Goal: Contribute content: Contribute content

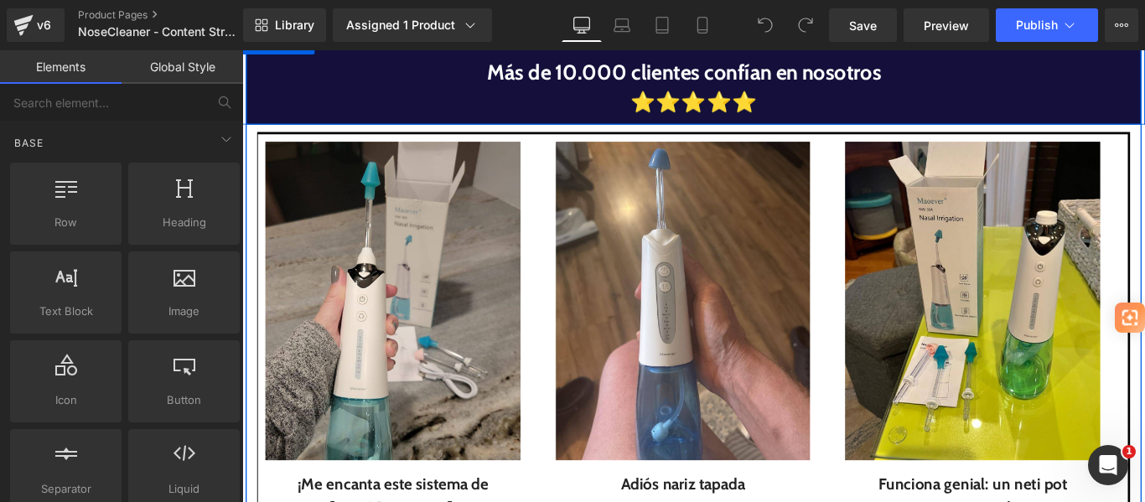
scroll to position [1929, 0]
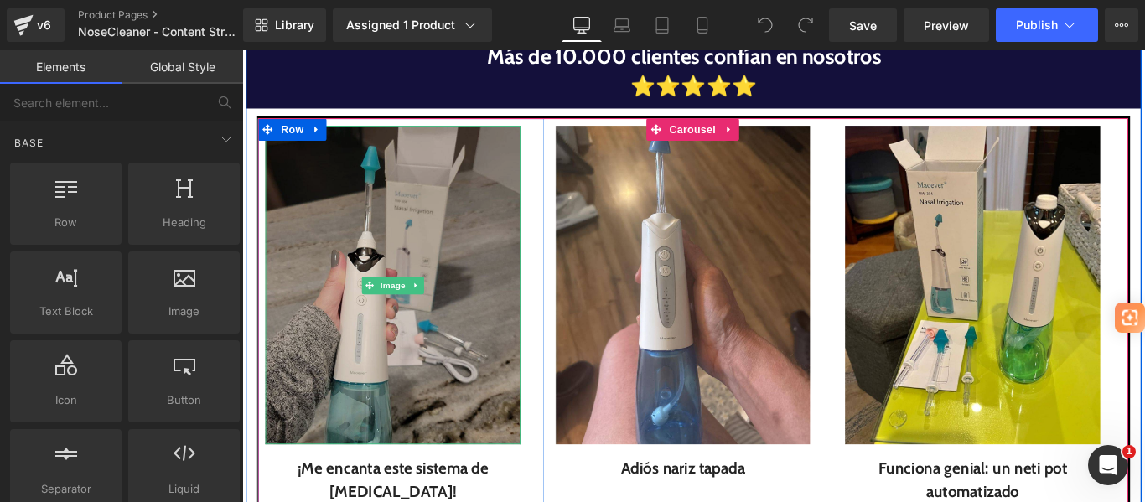
click at [439, 215] on img at bounding box center [411, 314] width 287 height 358
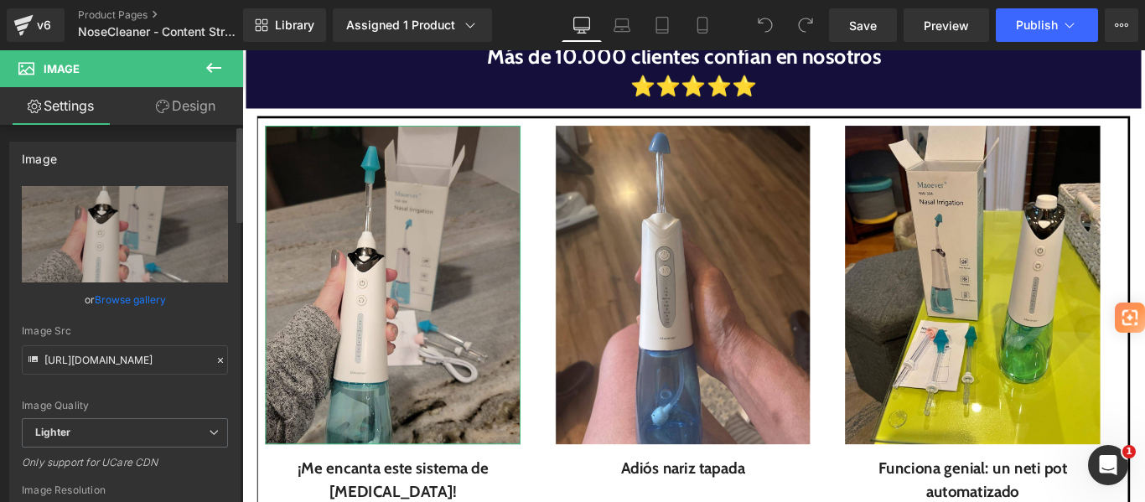
click at [105, 298] on link "Browse gallery" at bounding box center [130, 299] width 71 height 29
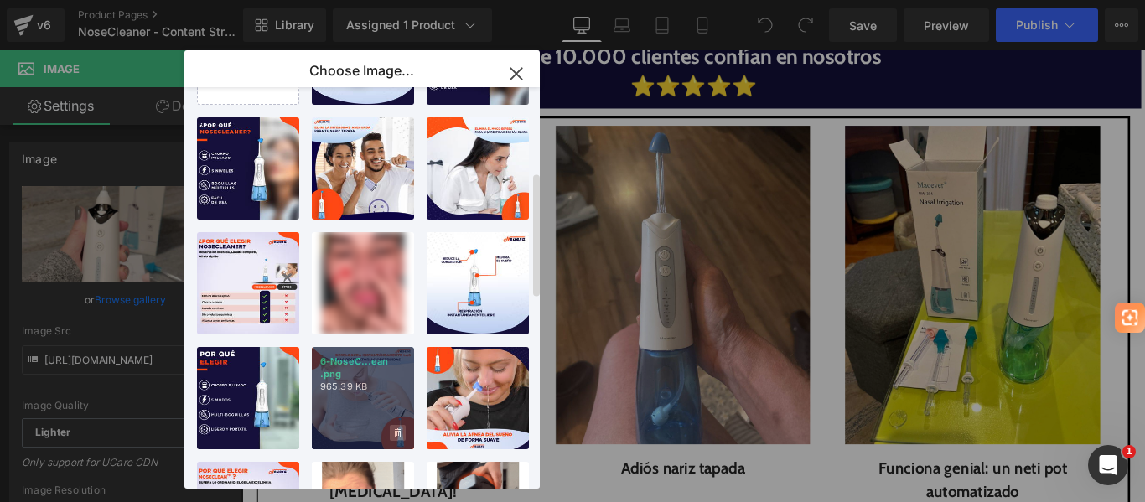
scroll to position [0, 0]
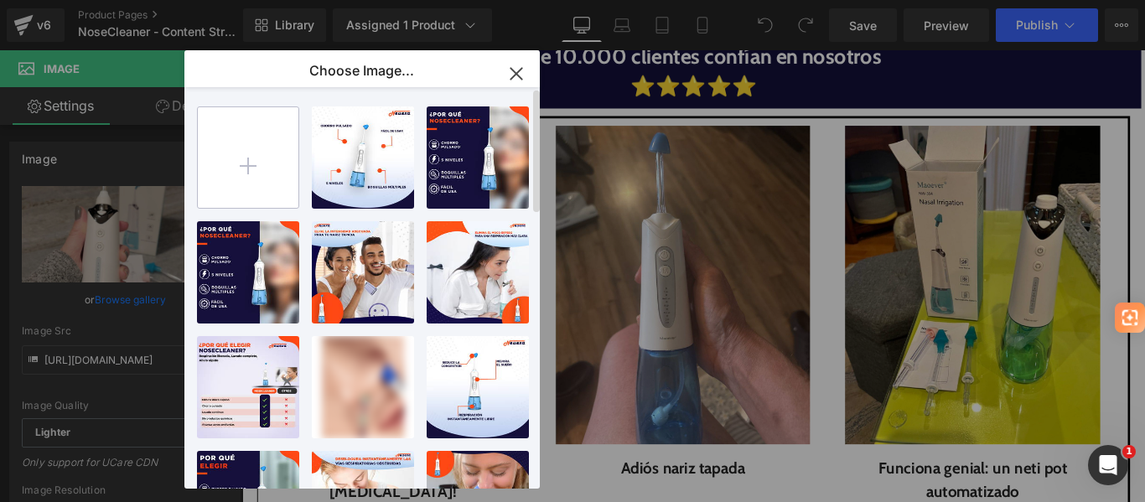
click at [266, 135] on input "file" at bounding box center [248, 157] width 101 height 101
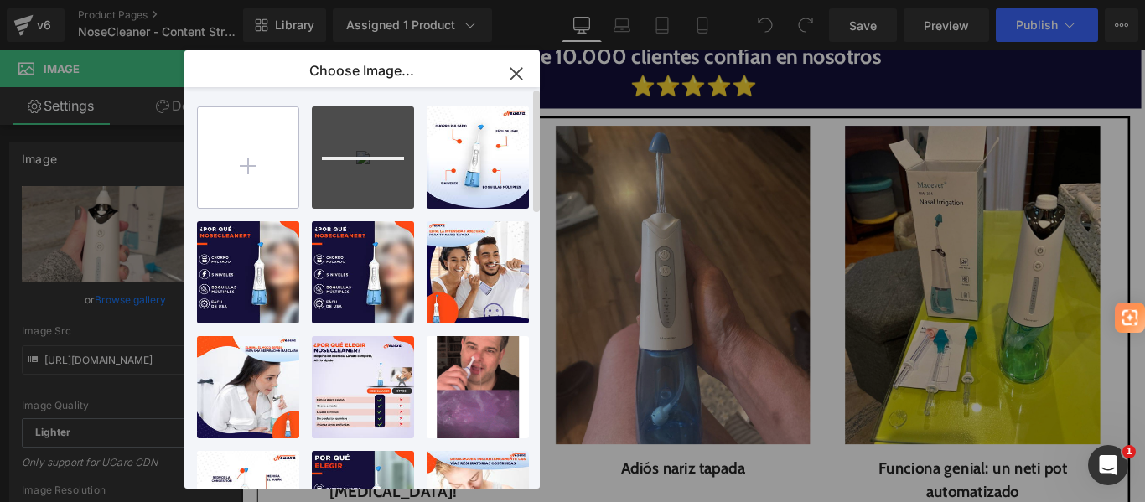
click at [258, 177] on input "file" at bounding box center [248, 157] width 101 height 101
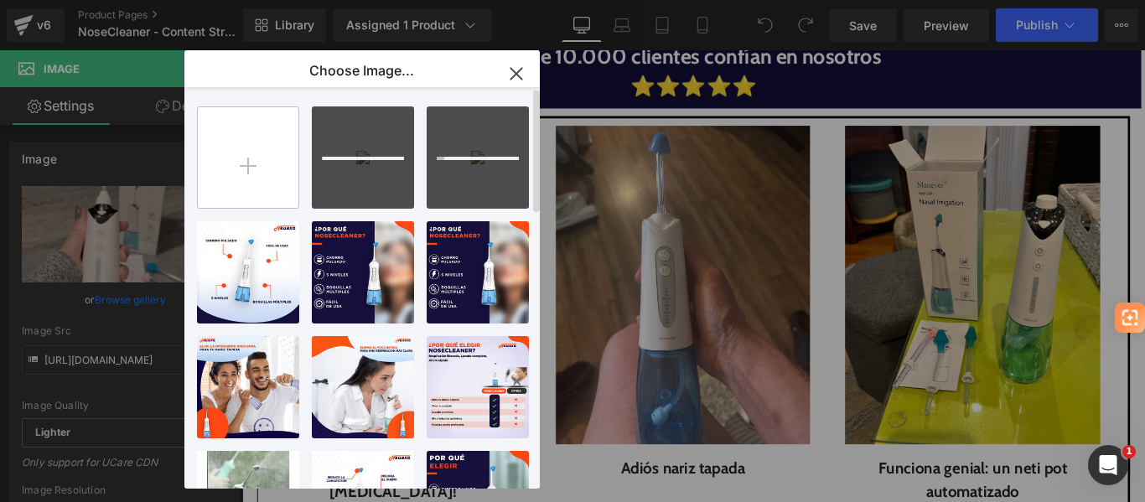
click at [237, 169] on input "file" at bounding box center [248, 157] width 101 height 101
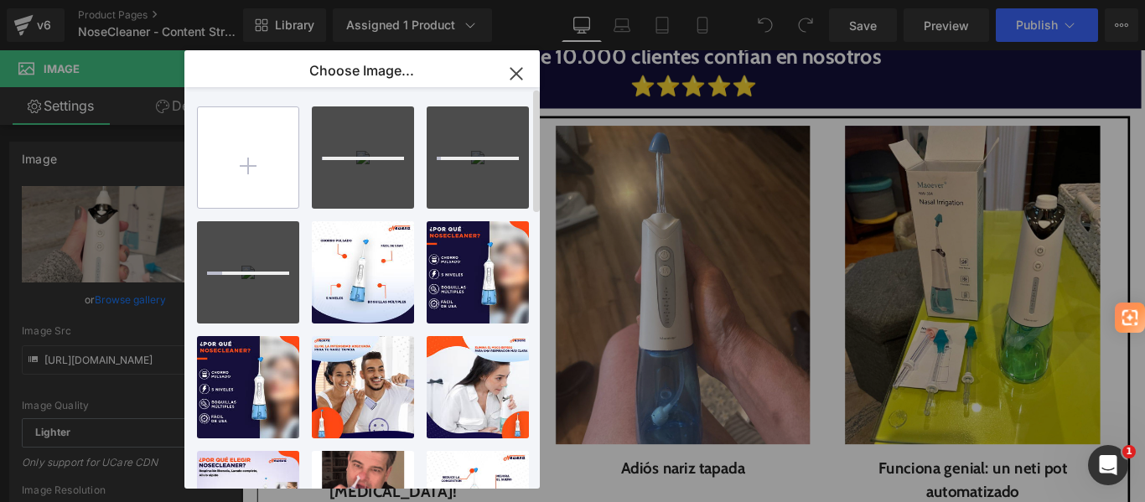
click at [279, 146] on input "file" at bounding box center [248, 157] width 101 height 101
type input "C:\fakepath\4.png"
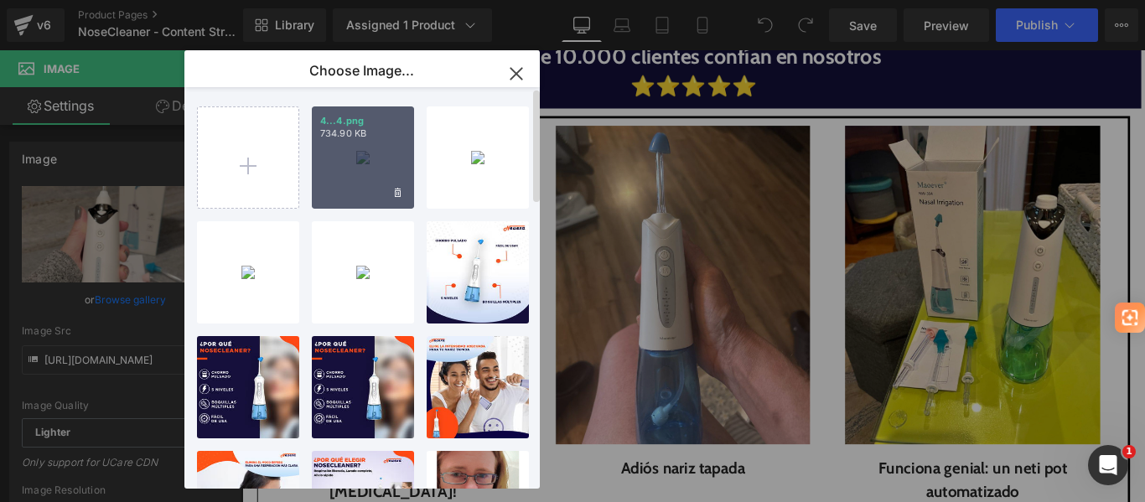
click at [368, 148] on div "4...4.png 734.90 KB" at bounding box center [363, 157] width 102 height 102
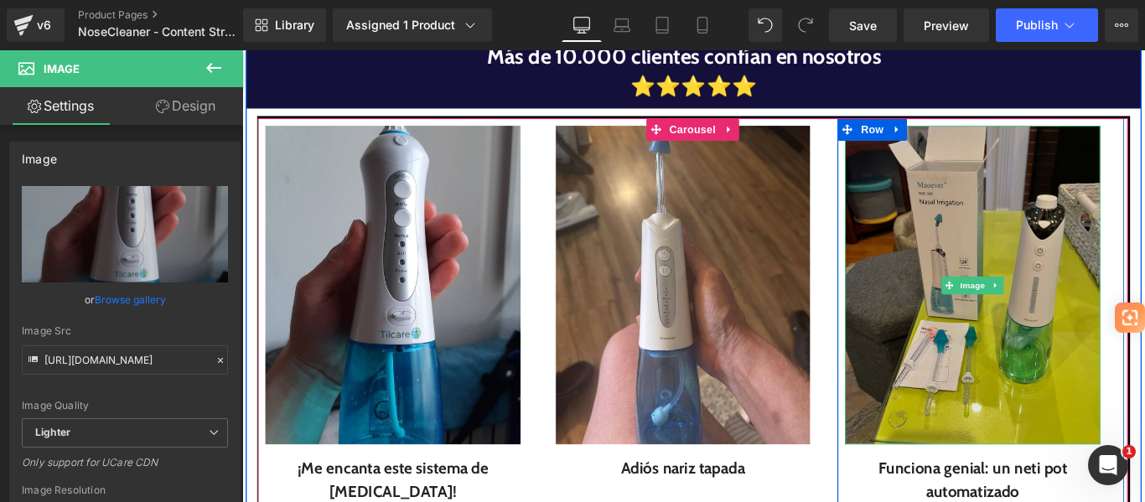
scroll to position [2013, 0]
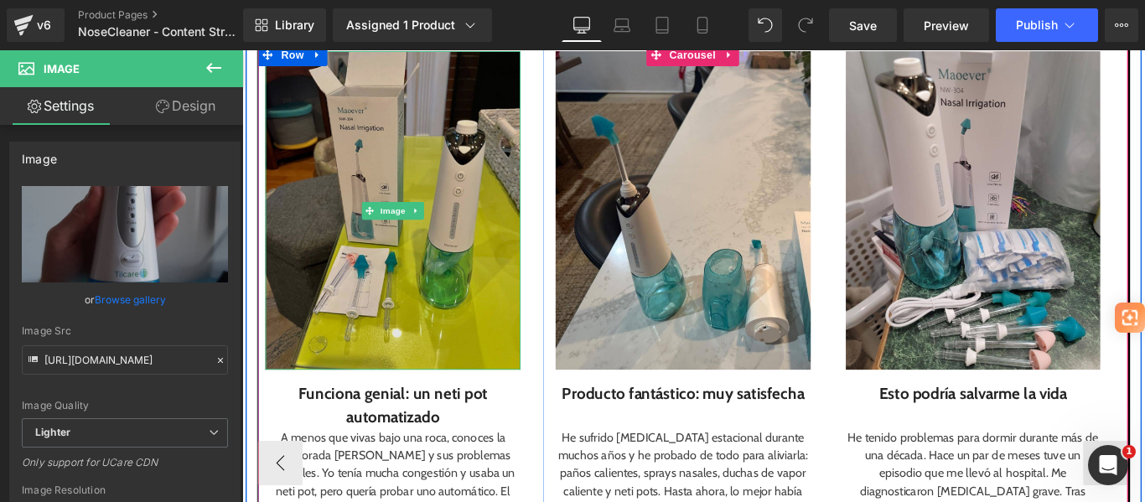
click at [429, 280] on img at bounding box center [411, 230] width 287 height 358
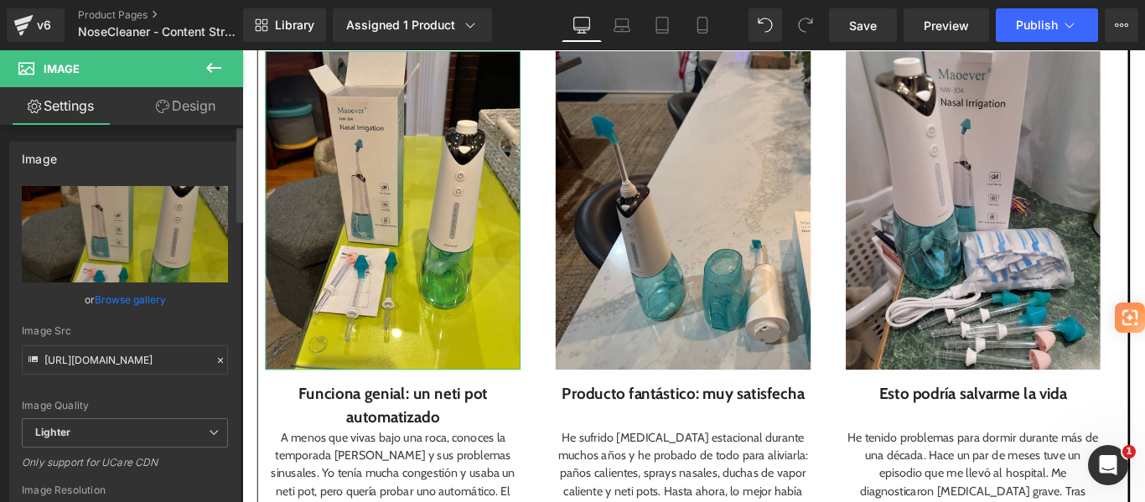
click at [125, 299] on link "Browse gallery" at bounding box center [130, 299] width 71 height 29
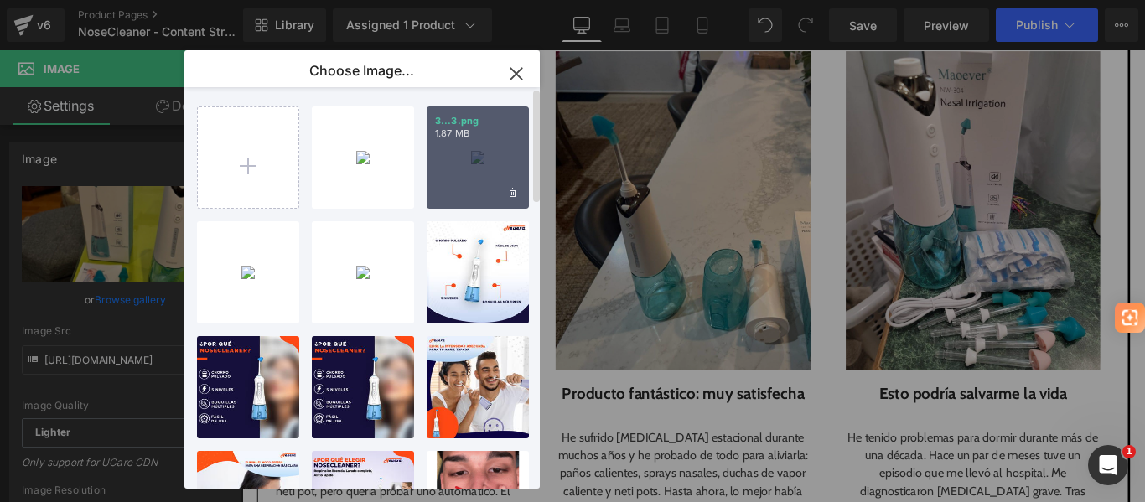
click at [465, 135] on p "1.87 MB" at bounding box center [478, 133] width 86 height 13
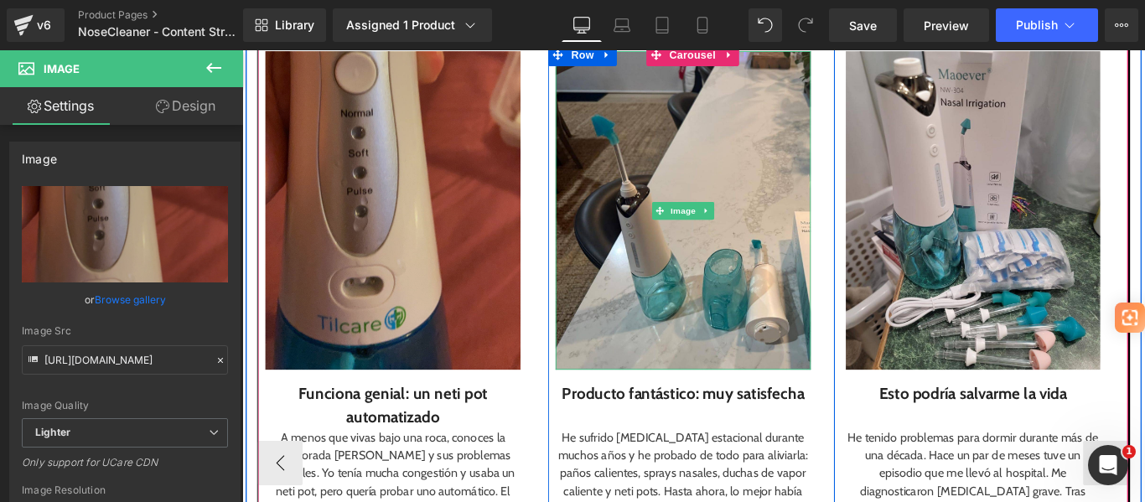
click at [805, 326] on img at bounding box center [738, 230] width 287 height 358
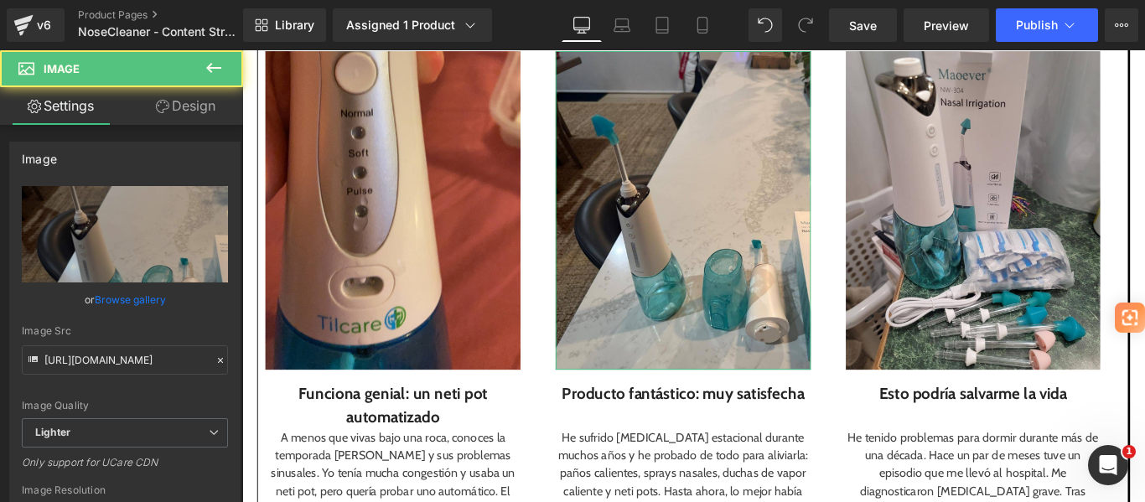
click at [140, 292] on link "Browse gallery" at bounding box center [130, 299] width 71 height 29
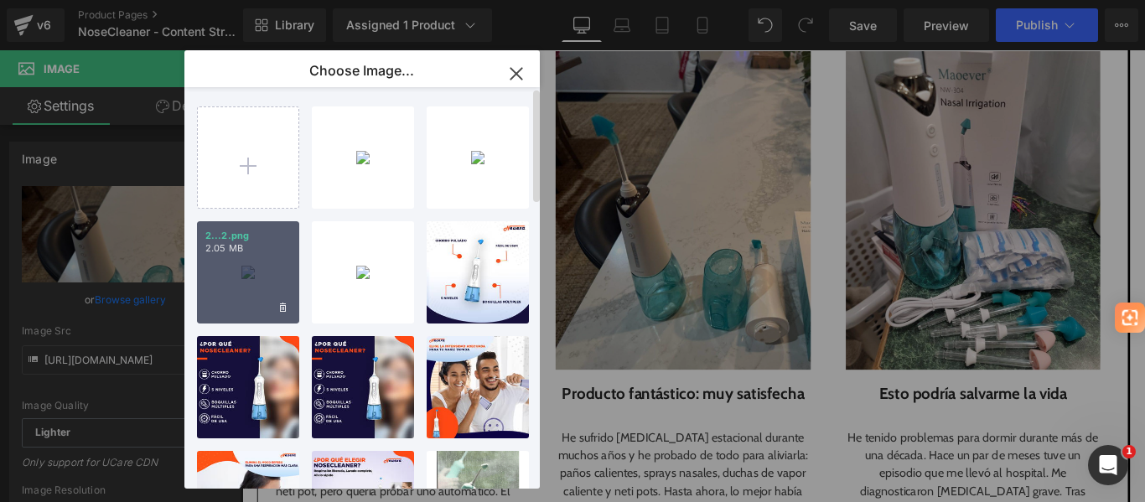
click at [221, 265] on div "2...2.png 2.05 MB" at bounding box center [248, 272] width 102 height 102
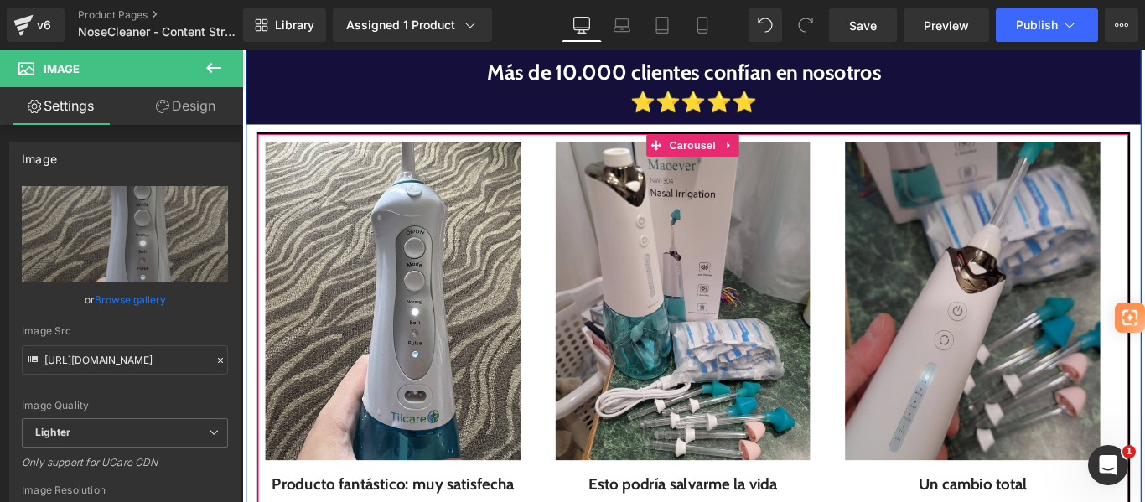
scroll to position [1929, 0]
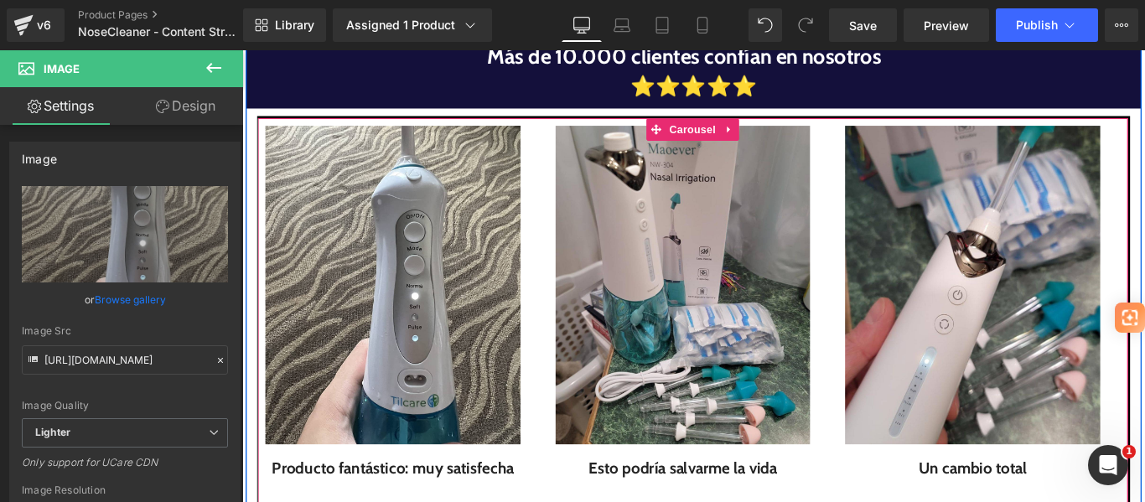
click at [1093, 367] on img at bounding box center [1063, 314] width 287 height 358
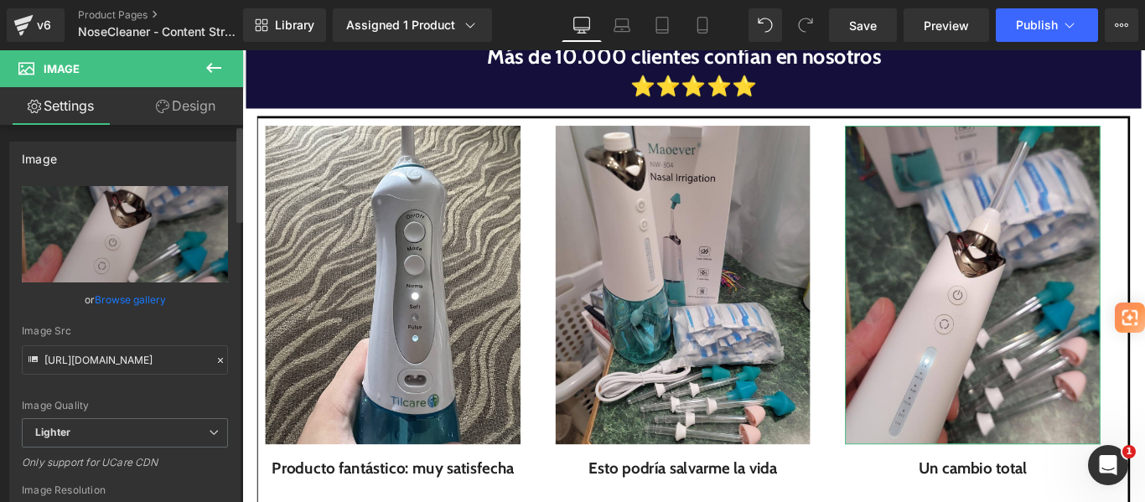
click at [138, 303] on link "Browse gallery" at bounding box center [130, 299] width 71 height 29
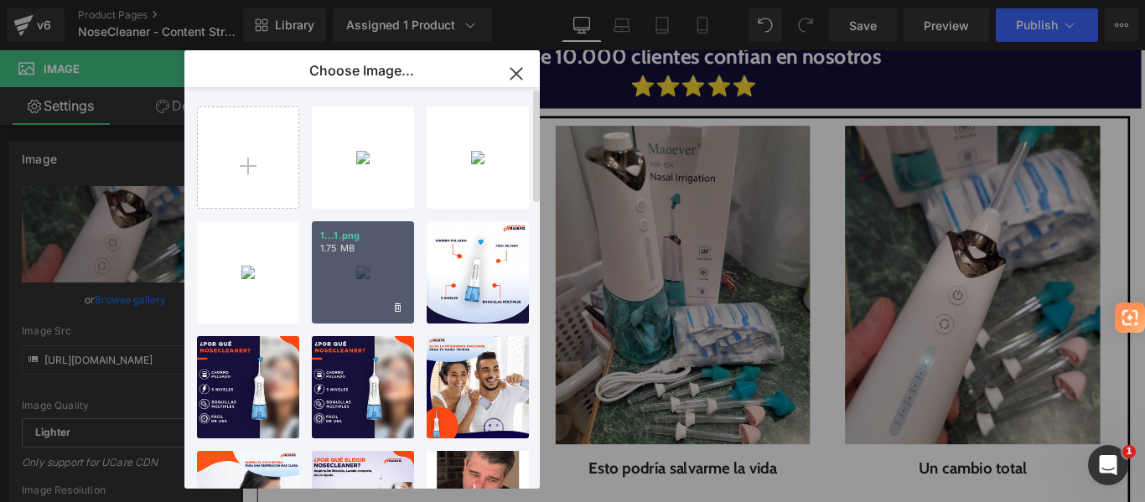
click at [377, 272] on div "1...1.png 1.75 MB" at bounding box center [363, 272] width 102 height 102
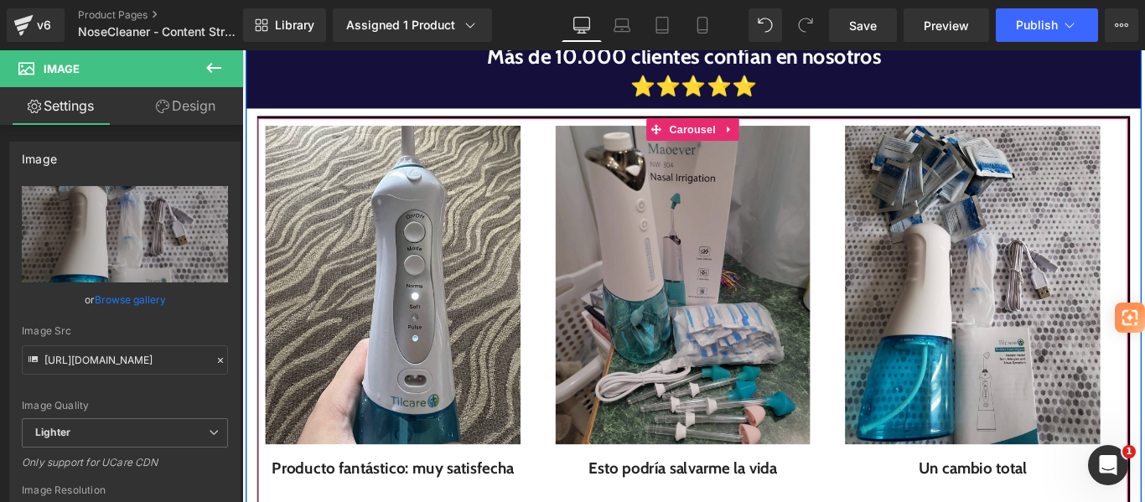
click at [771, 328] on img at bounding box center [738, 314] width 287 height 358
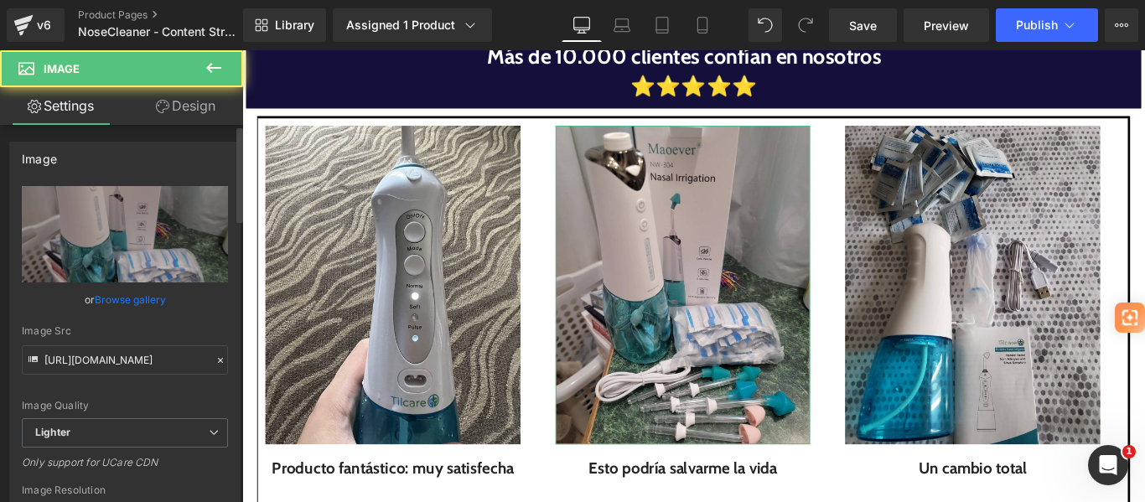
click at [147, 293] on link "Browse gallery" at bounding box center [130, 299] width 71 height 29
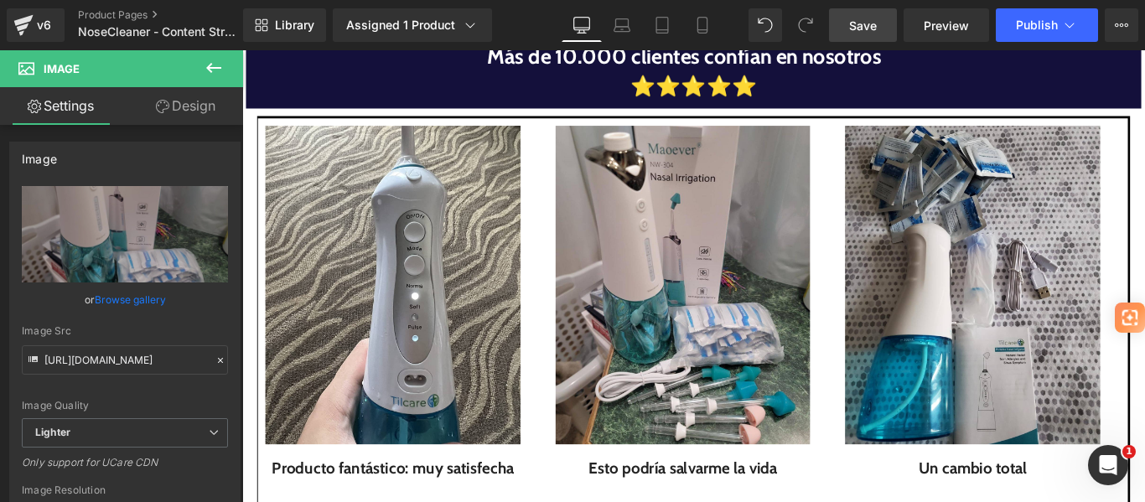
click at [848, 21] on link "Save" at bounding box center [863, 25] width 68 height 34
click at [1010, 24] on button "Publish" at bounding box center [1047, 25] width 102 height 34
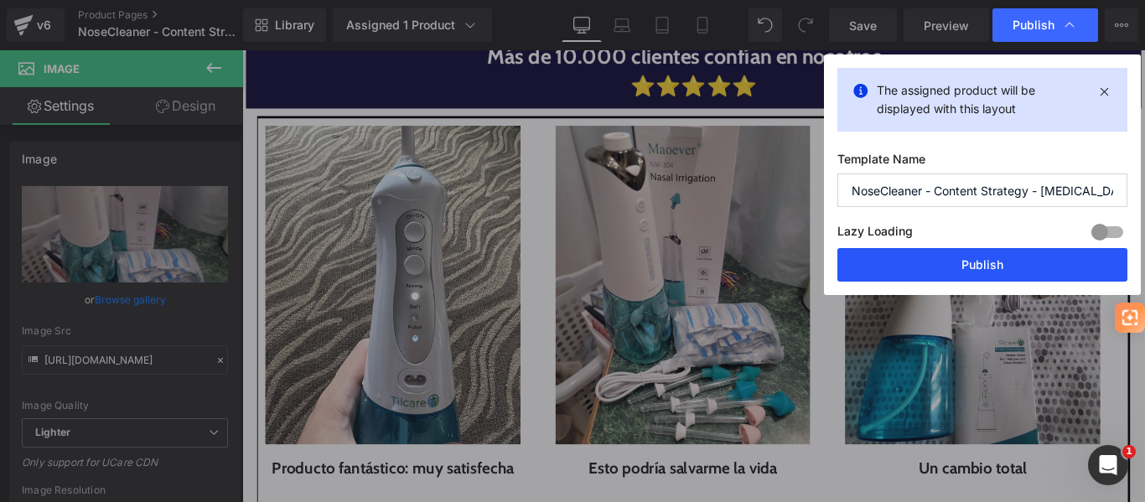
click at [967, 264] on button "Publish" at bounding box center [983, 265] width 290 height 34
